Goal: Information Seeking & Learning: Learn about a topic

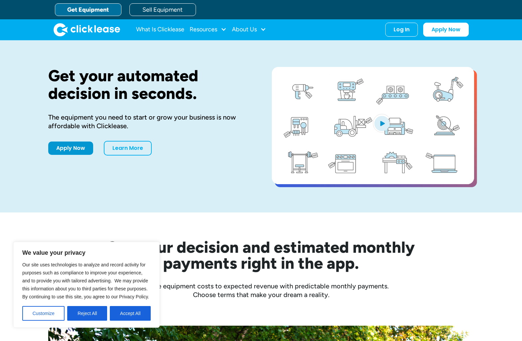
click at [504, 73] on div "Get your automated decision in seconds. The equipment you need to start or grow…" at bounding box center [261, 126] width 522 height 172
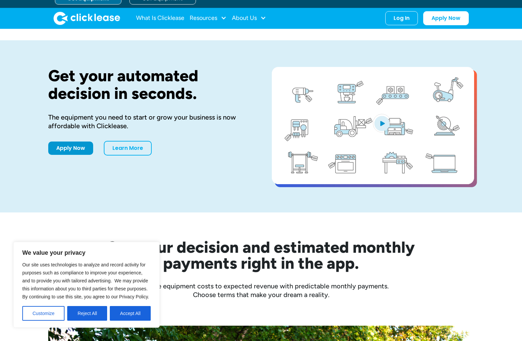
scroll to position [100, 0]
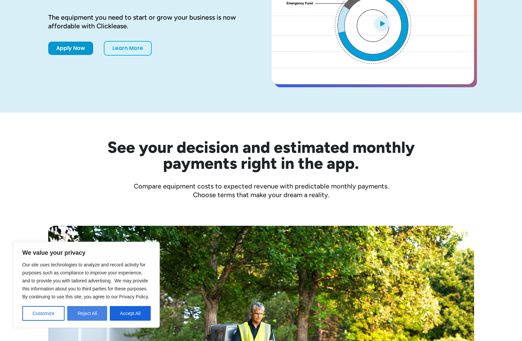
click at [101, 308] on button "Reject All" at bounding box center [87, 313] width 40 height 15
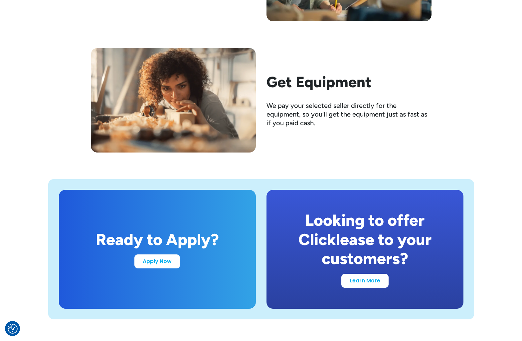
scroll to position [1199, 0]
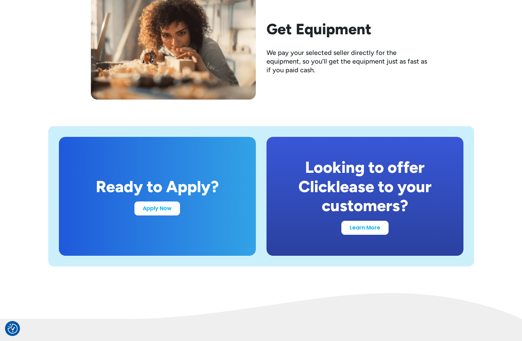
drag, startPoint x: 369, startPoint y: 227, endPoint x: 392, endPoint y: 216, distance: 26.1
click at [369, 227] on link "Learn More" at bounding box center [365, 228] width 47 height 14
